Goal: Contribute content: Add original content to the website for others to see

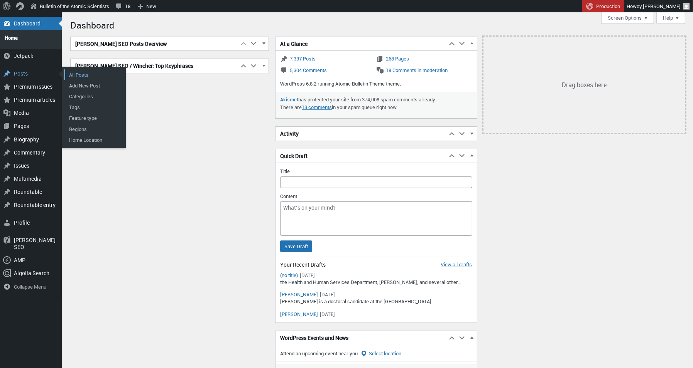
click at [85, 69] on link "All Posts" at bounding box center [95, 74] width 62 height 11
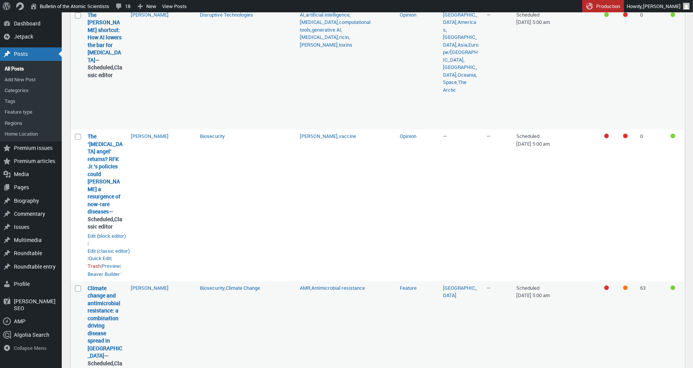
scroll to position [294, 0]
click at [113, 270] on link "Preview" at bounding box center [111, 266] width 18 height 8
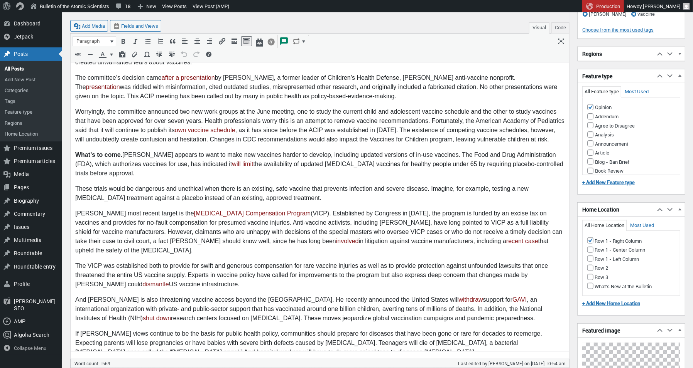
scroll to position [670, 0]
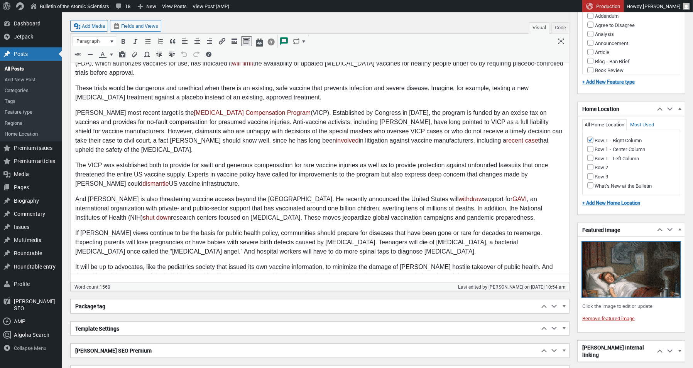
click at [624, 274] on img at bounding box center [631, 269] width 98 height 55
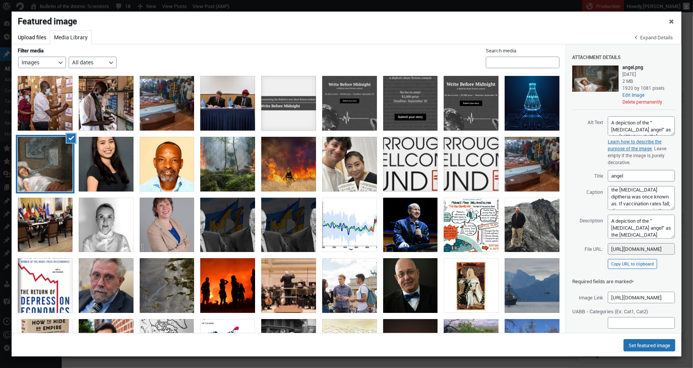
scroll to position [16, 0]
click at [632, 203] on textarea "A depiction of the "strangling angel" as the bacterial disease diptheria was on…" at bounding box center [640, 198] width 67 height 24
type textarea "A depiction of the "strangling angel" as the bacterial disease diptheria was on…"
click at [633, 231] on textarea "A depiction of the "strangling angel" as the bacterial disease diptheria was on…" at bounding box center [640, 227] width 67 height 24
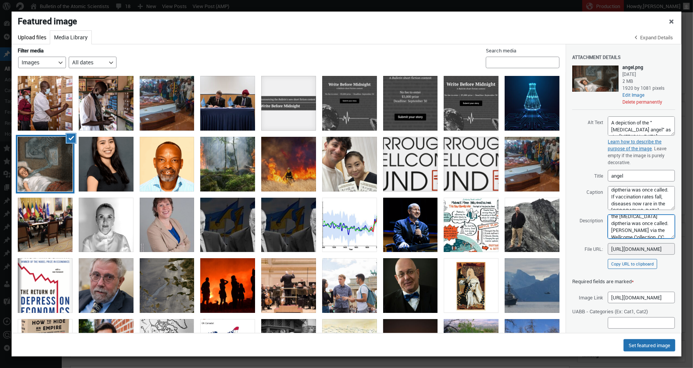
scroll to position [0, 0]
type textarea "A depiction of the "strangling angel" as the bacterial disease diptheria was on…"
click at [650, 201] on textarea "A depiction of the "strangling angel" as the bacterial disease diptheria was on…" at bounding box center [640, 198] width 67 height 24
drag, startPoint x: 662, startPoint y: 205, endPoint x: 606, endPoint y: 174, distance: 64.2
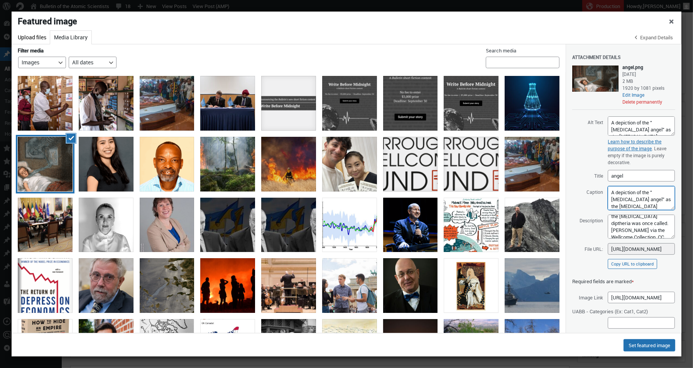
click at [606, 174] on div "Attachment Details Saved. angel.png August 21, 2025 2 MB 1920 by 1081 pixels Ed…" at bounding box center [623, 158] width 103 height 229
paste textarea "A depiction of the "strangling angel" as the bacterial disease diptheria was on…"
type textarea "A depiction of the "strangling angel" as the bacterial disease diptheria was on…"
click at [636, 224] on textarea "A depiction of the "strangling angel" as the bacterial disease diptheria was on…" at bounding box center [640, 227] width 67 height 24
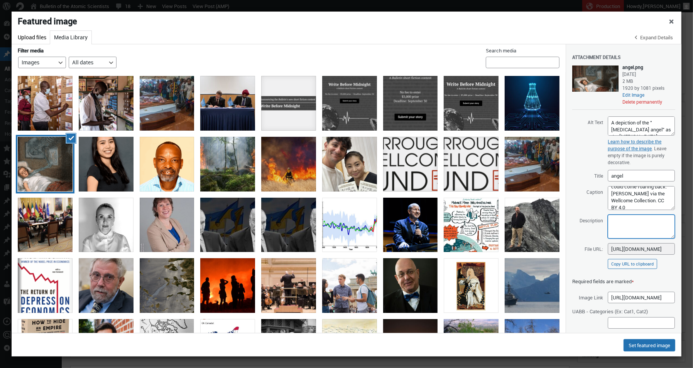
scroll to position [0, 0]
paste textarea "A depiction of the "strangling angel" as the bacterial disease diptheria was on…"
type textarea "A depiction of the "strangling angel" as the bacterial disease diptheria was on…"
click at [643, 342] on button "Set featured image" at bounding box center [649, 345] width 52 height 12
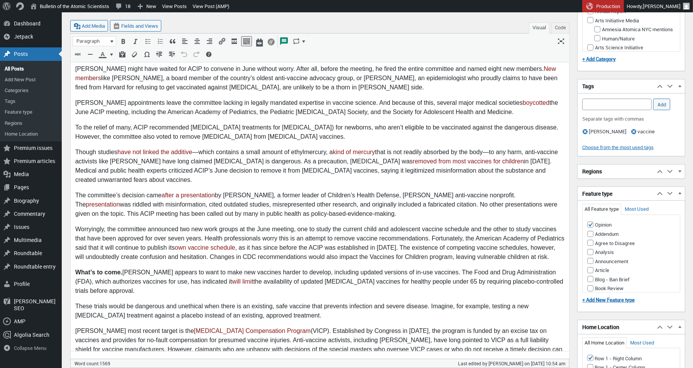
scroll to position [472, 0]
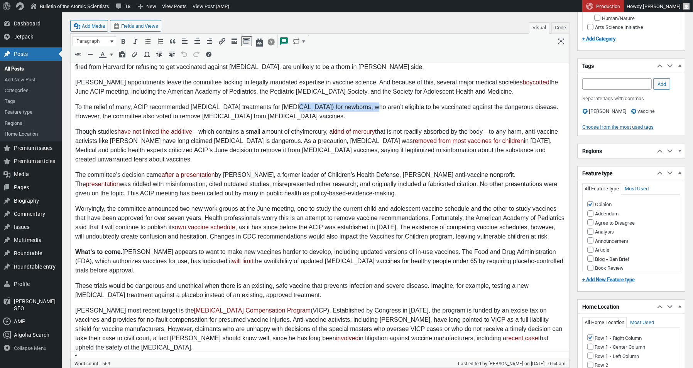
drag, startPoint x: 356, startPoint y: 96, endPoint x: 289, endPoint y: 98, distance: 66.7
click at [289, 103] on p "To the relief of many, ACIP recommended monoclonal antibody treatments for resp…" at bounding box center [319, 112] width 489 height 19
copy p "respiratory syncytial viru"
click at [405, 128] on p "Though studies have not linked the additive —which contains a small amount of e…" at bounding box center [319, 146] width 489 height 37
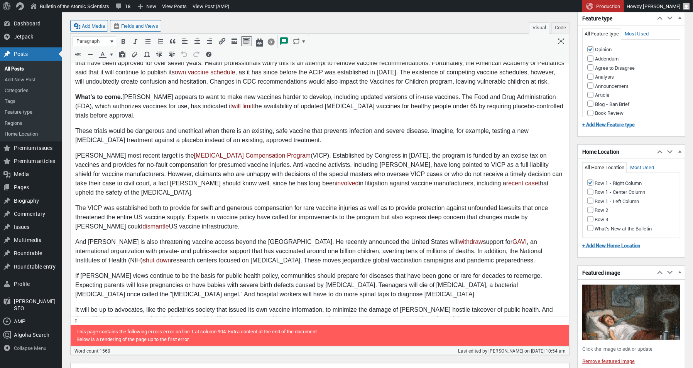
scroll to position [629, 0]
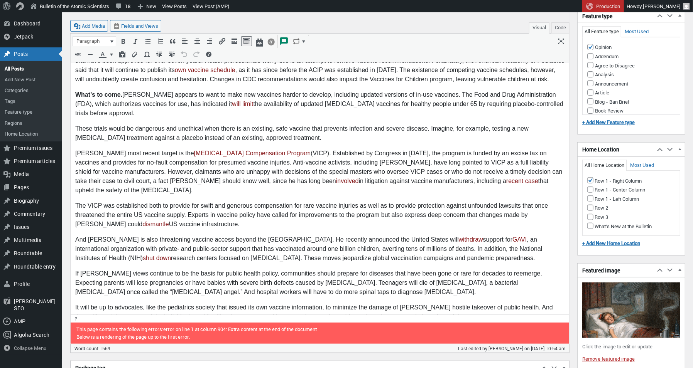
click at [425, 202] on p "The VICP was established both to provide for swift and generous compensation fo…" at bounding box center [319, 216] width 489 height 28
click at [405, 202] on p "The VICP was established both to provide for swift and generous compensation fo…" at bounding box center [319, 216] width 489 height 28
click at [392, 202] on p "The VICP was established both to provide for swift and generous compensation fo…" at bounding box center [319, 216] width 489 height 28
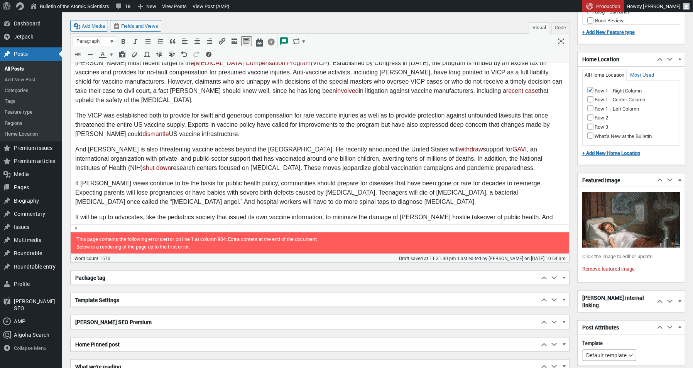
scroll to position [720, 0]
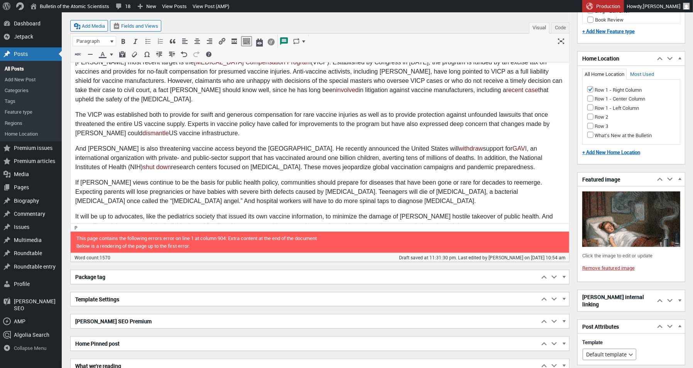
click at [145, 213] on p "It will be up to advocates, like the pediatrics society that issued its own vac…" at bounding box center [319, 222] width 489 height 19
click at [321, 213] on p "It will be up to advocates like the pediatrics society that issued its own vacc…" at bounding box center [319, 222] width 489 height 19
click at [143, 213] on p "It will be up to advocates like the pediatrics society that issued its own vacc…" at bounding box center [319, 222] width 489 height 19
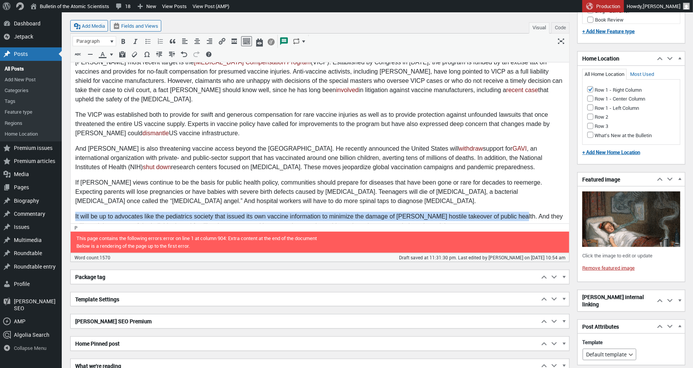
drag, startPoint x: 514, startPoint y: 198, endPoint x: 71, endPoint y: 199, distance: 443.2
copy p "It will be up to advocates like the pediatrics society that issued its own vacc…"
click at [143, 213] on p "It will be up to advocates like the pediatrics society that issued its own vacc…" at bounding box center [319, 222] width 489 height 19
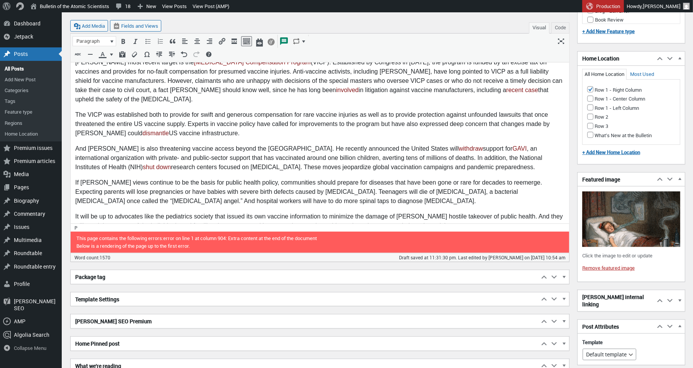
click at [236, 213] on p "It will be up to advocates like the pediatrics society that issued its own vacc…" at bounding box center [319, 222] width 489 height 19
click at [265, 213] on p "It will be up to advocates like the pediatrics society that issued its own vacc…" at bounding box center [319, 222] width 489 height 19
click at [312, 213] on p "It will be up to advocates like the pediatrics society that issued its own vacc…" at bounding box center [319, 222] width 489 height 19
click at [128, 213] on p "It will be up to advocates like the pediatrics society that issued its own vacc…" at bounding box center [319, 222] width 489 height 19
click at [130, 213] on p "It will be up to advocates like the pediatrics society that issued its own vacc…" at bounding box center [319, 222] width 489 height 19
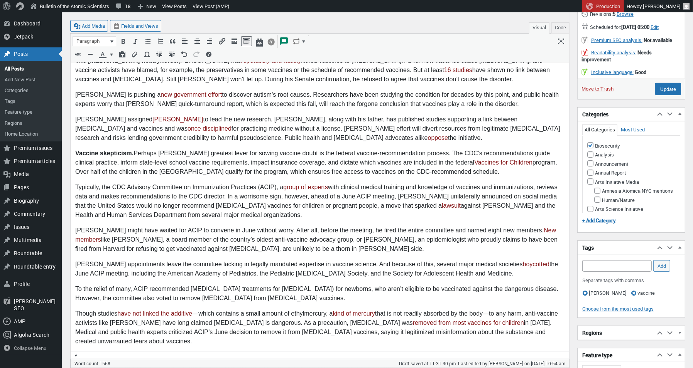
scroll to position [287, 0]
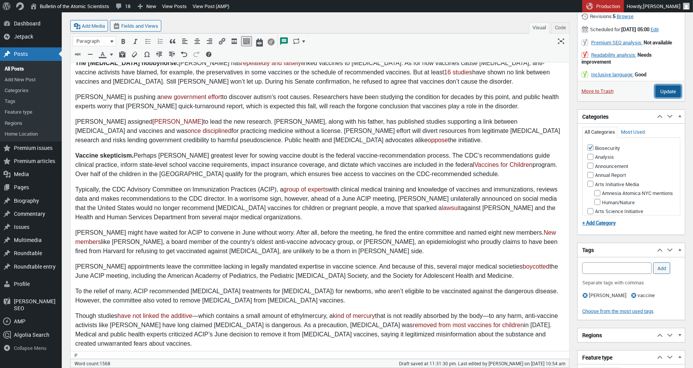
click at [673, 98] on input "Update" at bounding box center [668, 91] width 26 height 12
type input "Schedule"
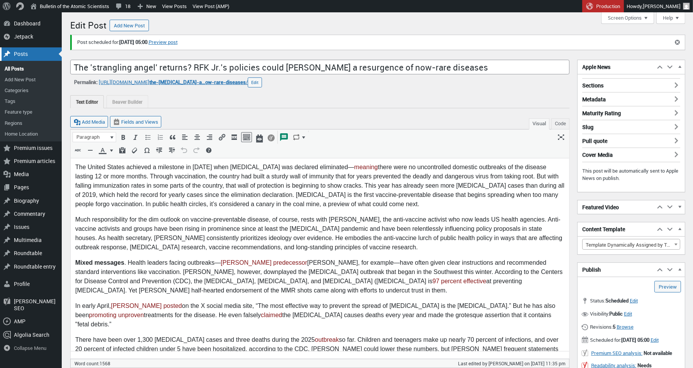
click at [26, 55] on div "Posts" at bounding box center [31, 53] width 62 height 13
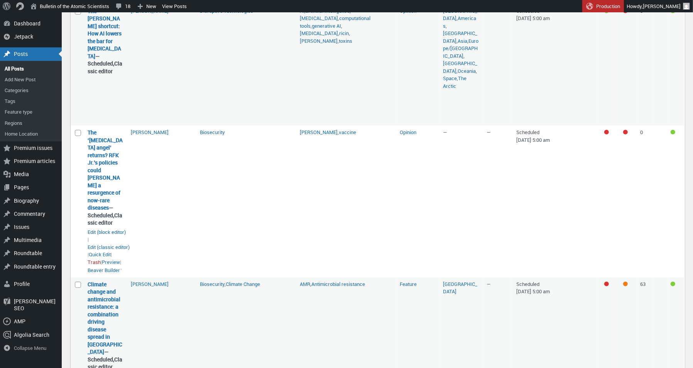
scroll to position [363, 0]
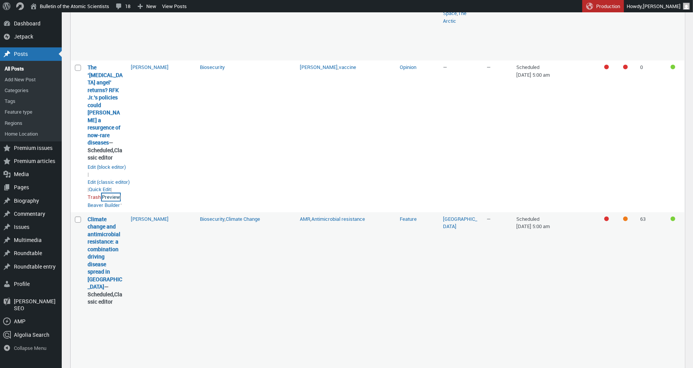
click at [113, 201] on link "Preview" at bounding box center [111, 198] width 18 height 8
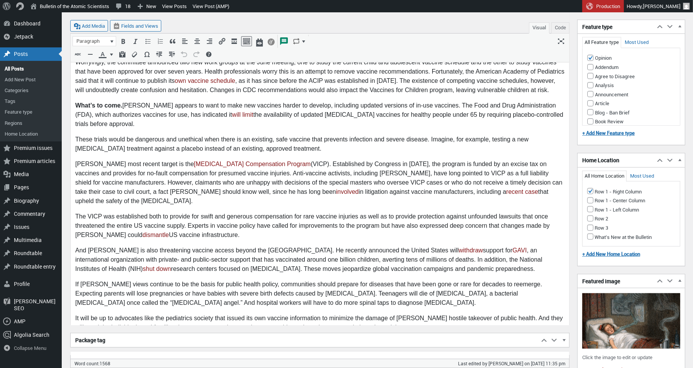
scroll to position [670, 0]
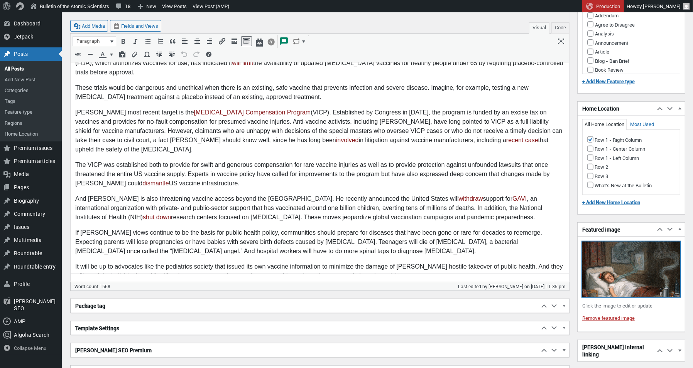
click at [619, 280] on img at bounding box center [631, 269] width 98 height 55
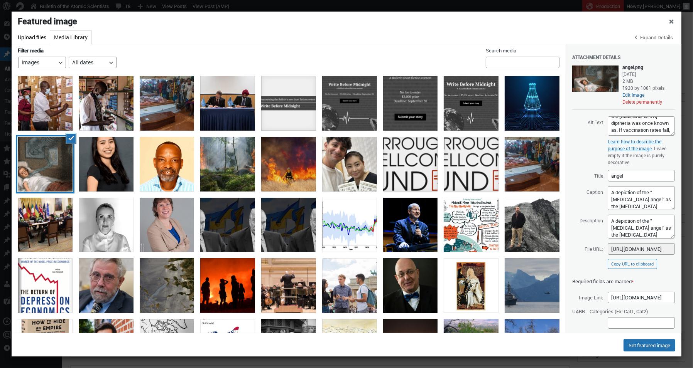
scroll to position [24, 0]
click at [619, 120] on textarea "A depiction of the "strangling angel" as the bacterial disease diptheria was on…" at bounding box center [640, 125] width 67 height 19
type textarea "A depiction of the "strangling angel" as the bacterial disease diphtheria was o…"
click at [631, 203] on textarea "A depiction of the "strangling angel" as the bacterial disease diptheria was on…" at bounding box center [640, 198] width 67 height 24
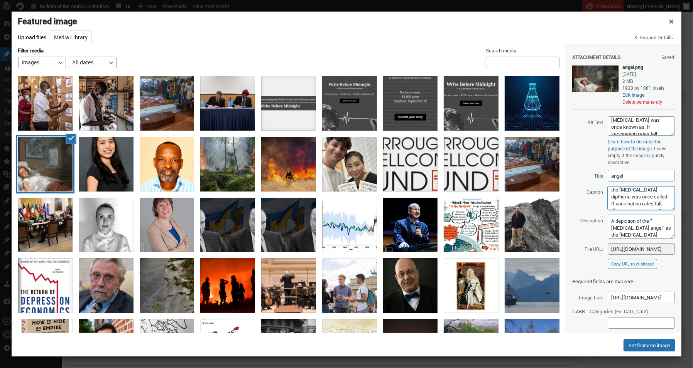
scroll to position [17, 0]
click at [619, 197] on textarea "A depiction of the "strangling angel" as the bacterial disease diptheria was on…" at bounding box center [640, 198] width 67 height 24
type textarea "A depiction of the "strangling angel" as the bacterial disease diphtheria was o…"
click at [619, 225] on textarea "A depiction of the "strangling angel" as the bacterial disease diptheria was on…" at bounding box center [640, 227] width 67 height 24
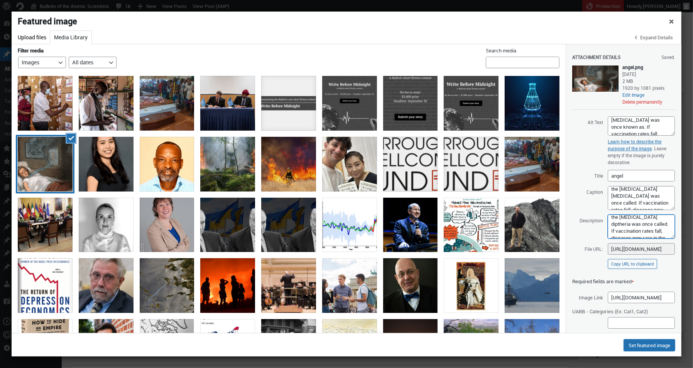
click at [619, 226] on textarea "A depiction of the "strangling angel" as the bacterial disease diptheria was on…" at bounding box center [640, 227] width 67 height 24
type textarea "A depiction of the "strangling angel" as the bacterial disease diphtheria was o…"
click at [643, 346] on button "Set featured image" at bounding box center [649, 345] width 52 height 12
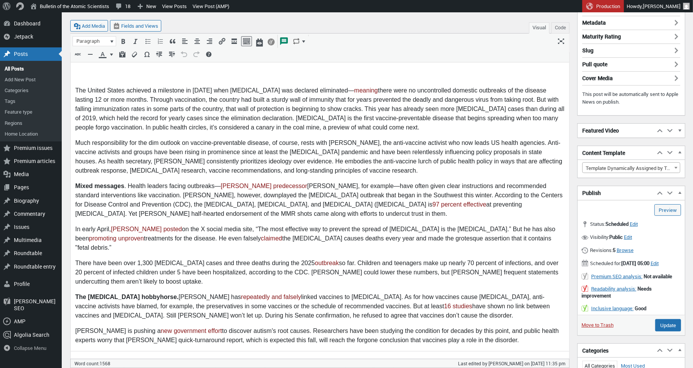
scroll to position [117, 0]
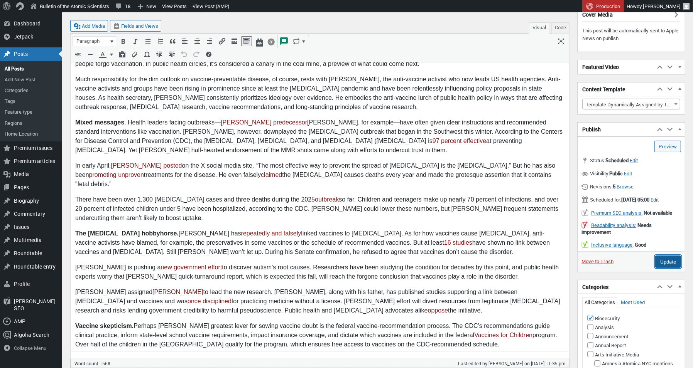
click at [668, 264] on input "Update" at bounding box center [668, 262] width 26 height 12
type input "Schedule"
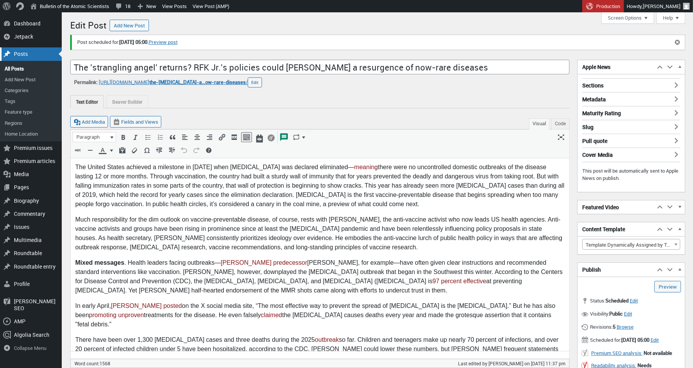
click at [21, 56] on div "Posts" at bounding box center [31, 53] width 62 height 13
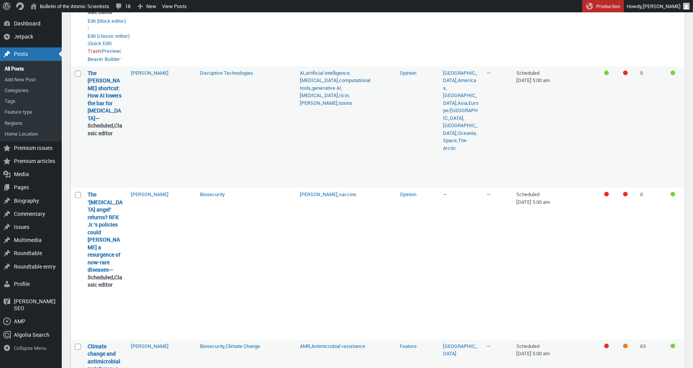
scroll to position [357, 0]
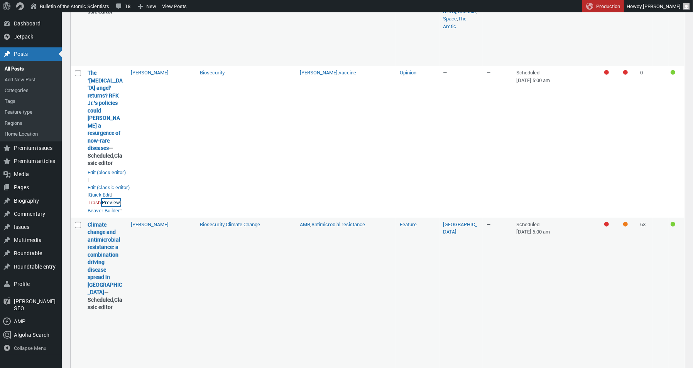
click at [116, 207] on link "Preview" at bounding box center [111, 203] width 18 height 8
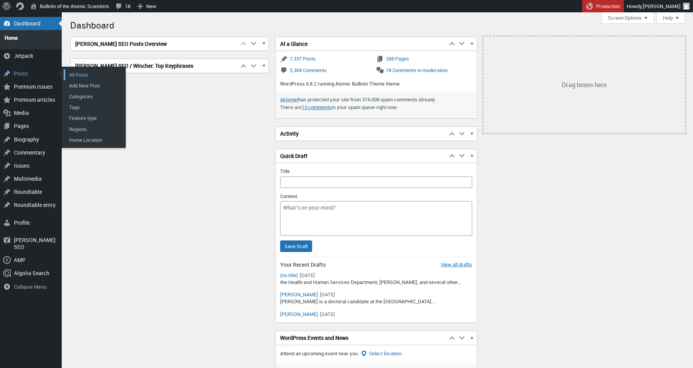
click at [73, 70] on link "All Posts" at bounding box center [95, 74] width 62 height 11
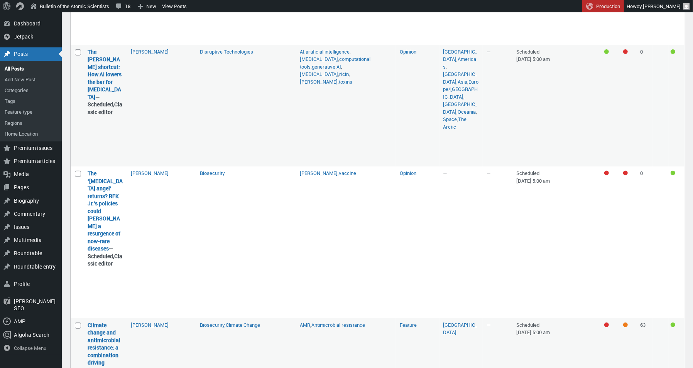
scroll to position [276, 0]
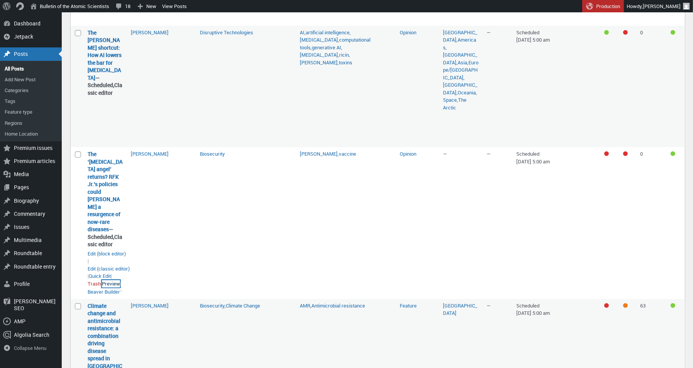
click at [120, 288] on link "Preview" at bounding box center [111, 284] width 18 height 8
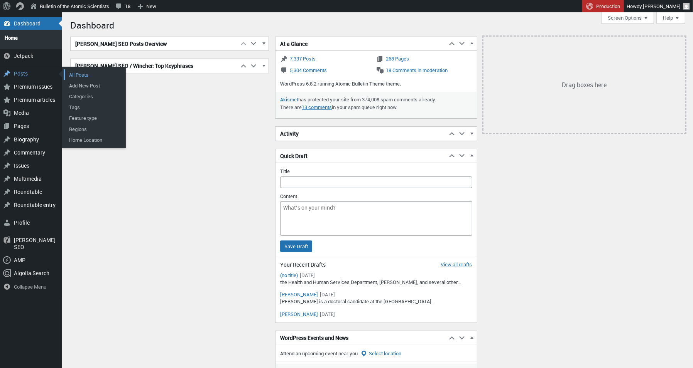
click at [89, 70] on link "All Posts" at bounding box center [95, 74] width 62 height 11
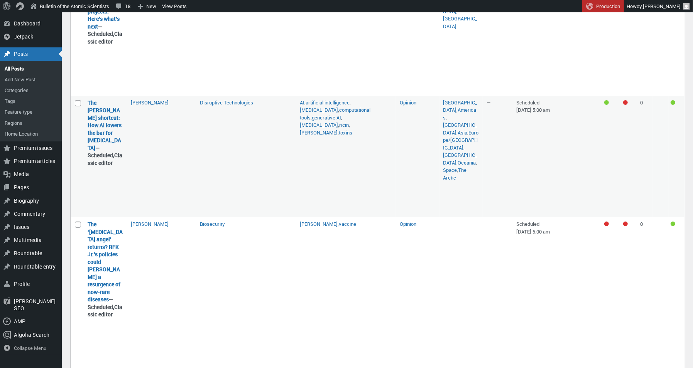
scroll to position [251, 0]
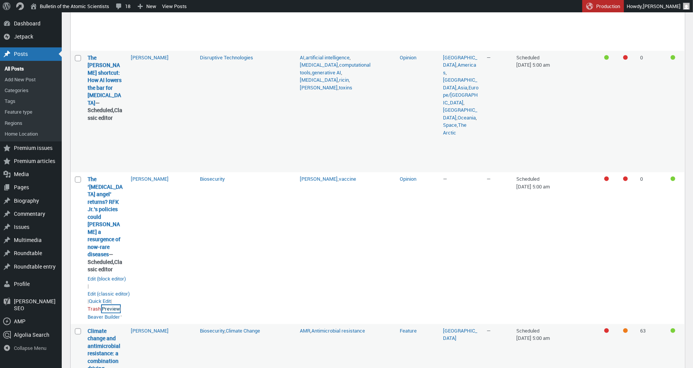
click at [118, 313] on link "Preview" at bounding box center [111, 309] width 18 height 8
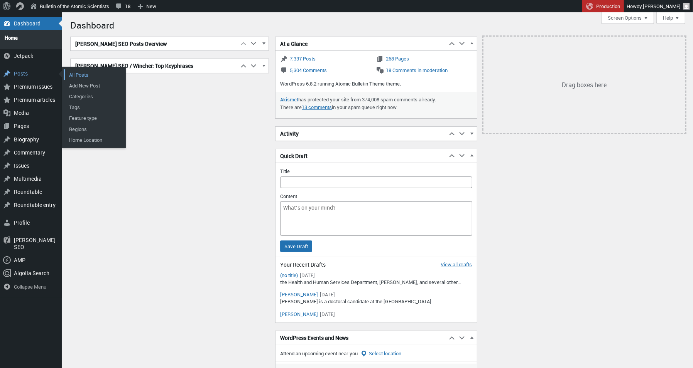
click at [77, 71] on link "All Posts" at bounding box center [95, 74] width 62 height 11
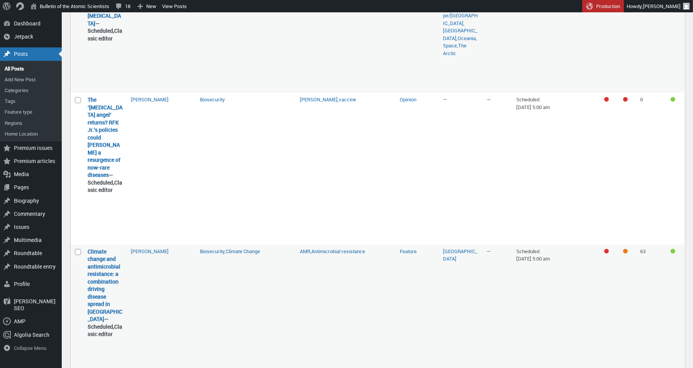
scroll to position [331, 0]
